Goal: Information Seeking & Learning: Find specific fact

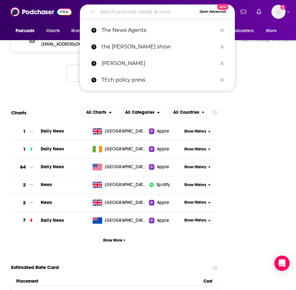
click at [104, 11] on input "Search podcasts, credits, & more..." at bounding box center [146, 12] width 99 height 10
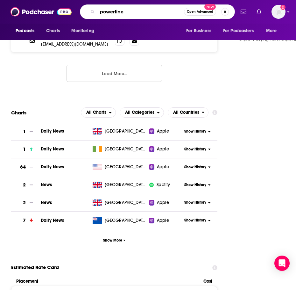
type input "powerlines"
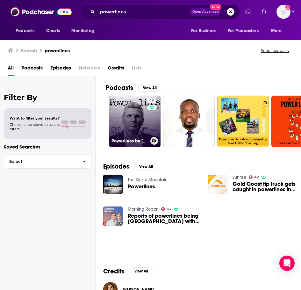
click at [128, 117] on link "19 Powerlines by [PERSON_NAME]" at bounding box center [135, 122] width 52 height 52
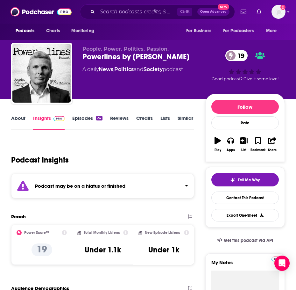
click at [17, 119] on link "About" at bounding box center [18, 122] width 14 height 15
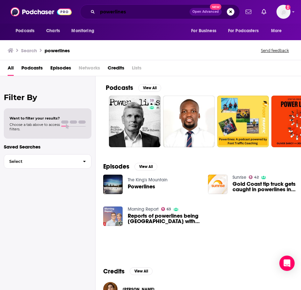
click at [134, 9] on input "powerlines" at bounding box center [143, 12] width 92 height 10
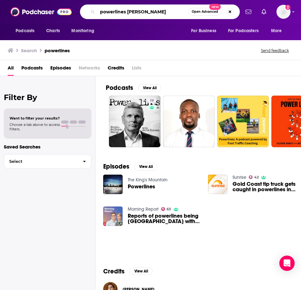
type input "powerlines [PERSON_NAME]"
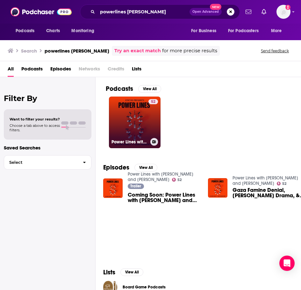
click at [137, 111] on link "52 Power Lines with [PERSON_NAME] and [PERSON_NAME]" at bounding box center [135, 123] width 52 height 52
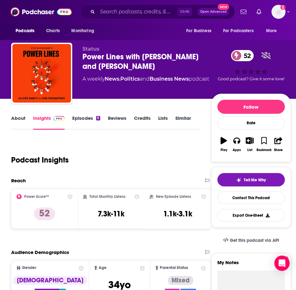
click at [17, 118] on link "About" at bounding box center [18, 122] width 14 height 15
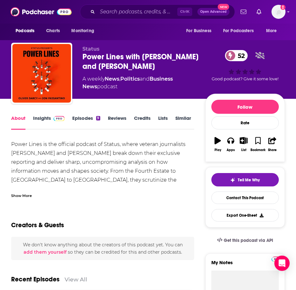
click at [27, 196] on div "Show More" at bounding box center [21, 195] width 21 height 6
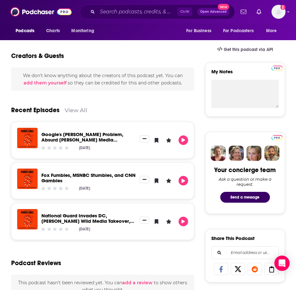
scroll to position [191, 0]
